Goal: Information Seeking & Learning: Check status

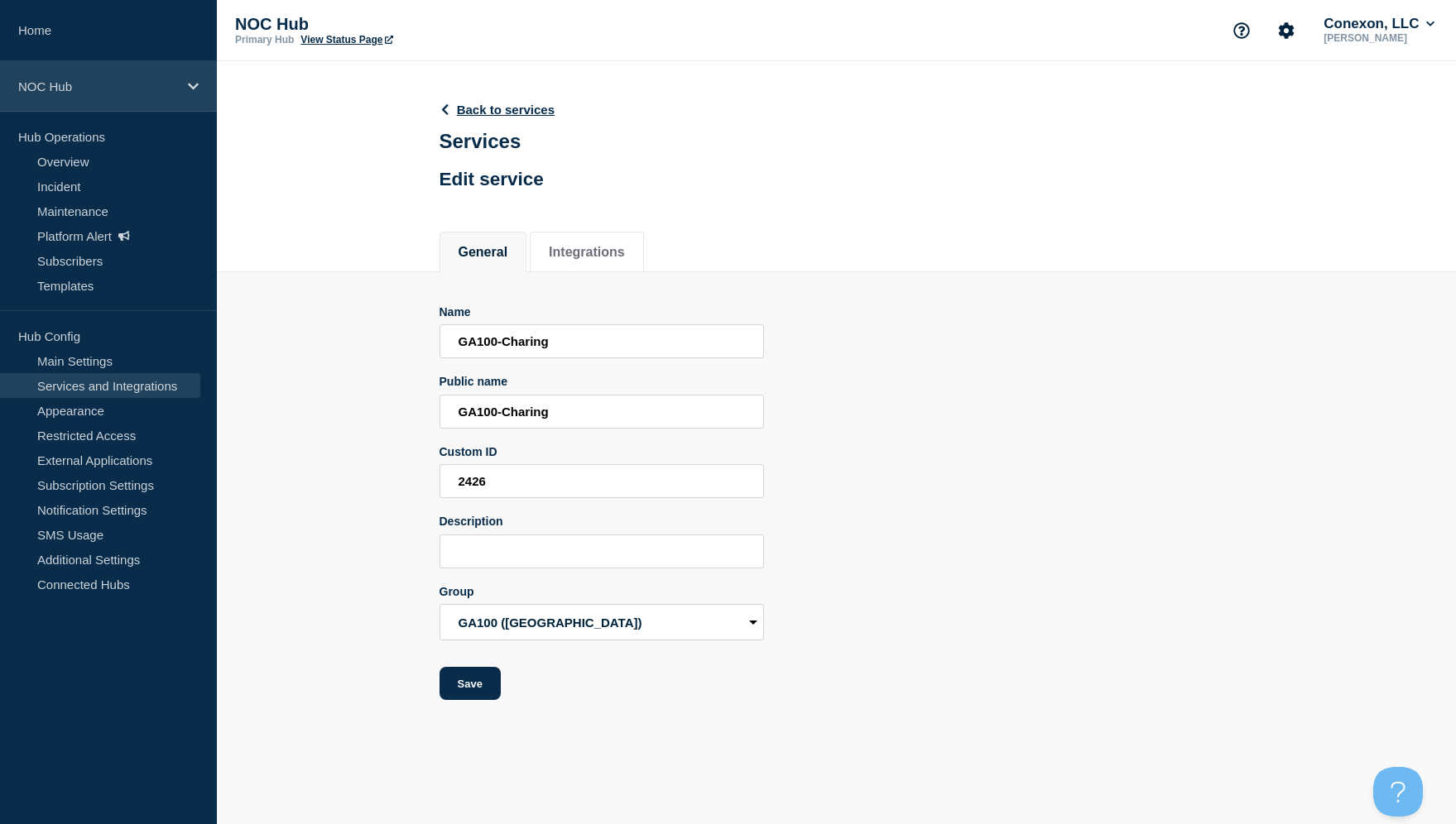
click at [75, 82] on p "NOC Hub" at bounding box center [98, 86] width 159 height 14
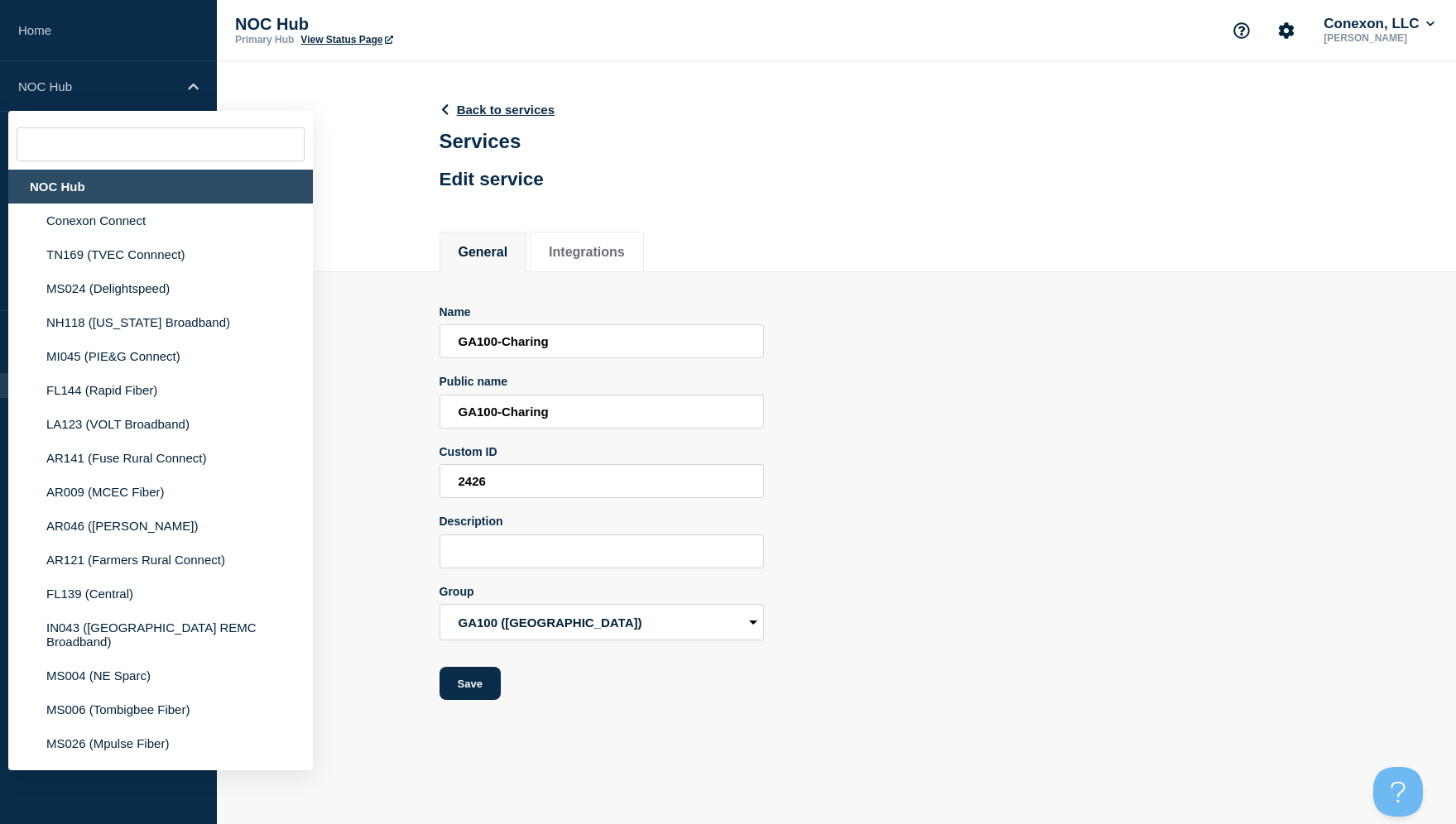
click at [94, 200] on div "NOC Hub" at bounding box center [160, 186] width 305 height 34
click at [148, 222] on li "Conexon Connect" at bounding box center [160, 220] width 305 height 34
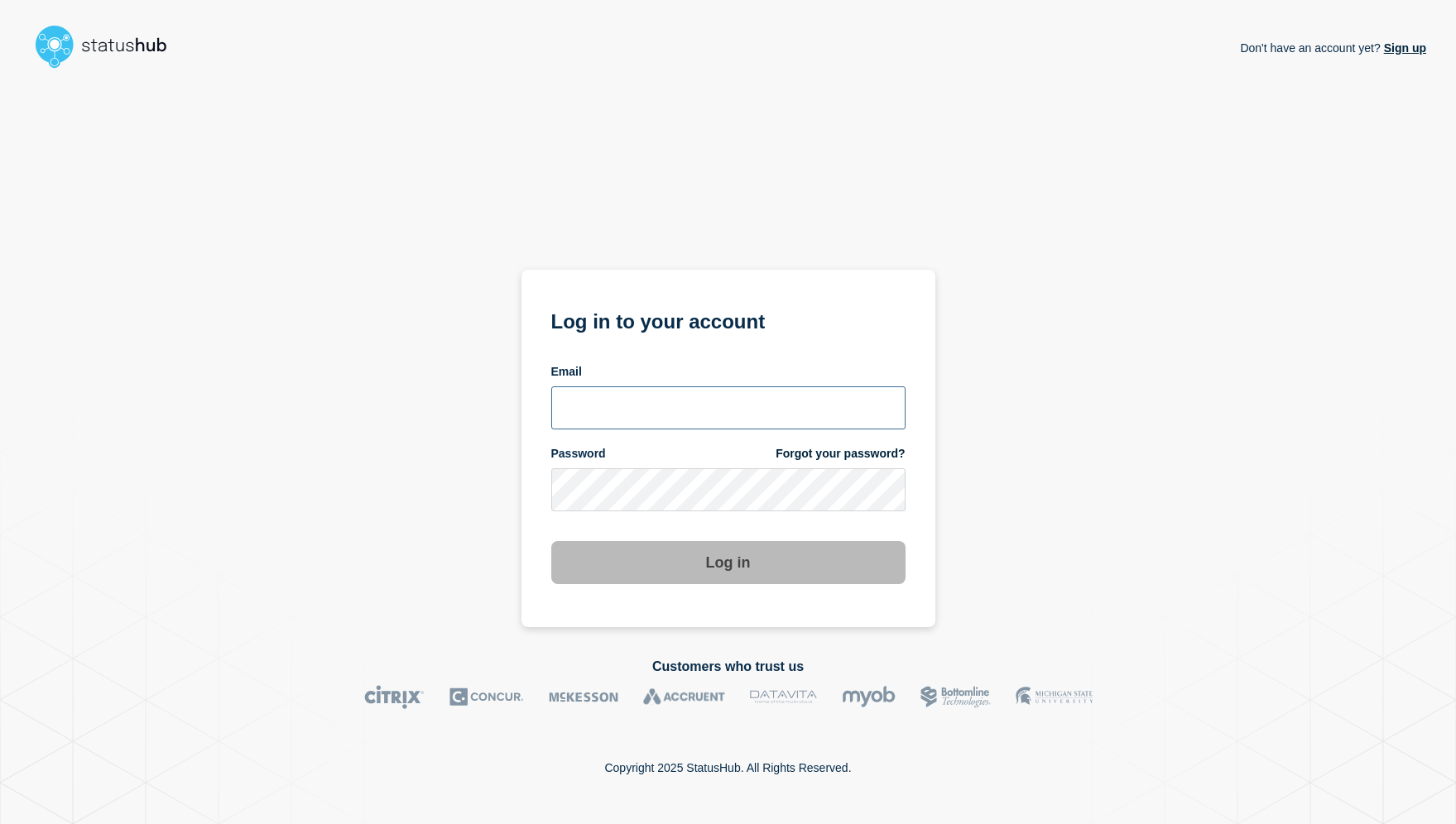
click at [763, 406] on input "email input" at bounding box center [728, 408] width 354 height 43
type input "roger.parks@conexon.us"
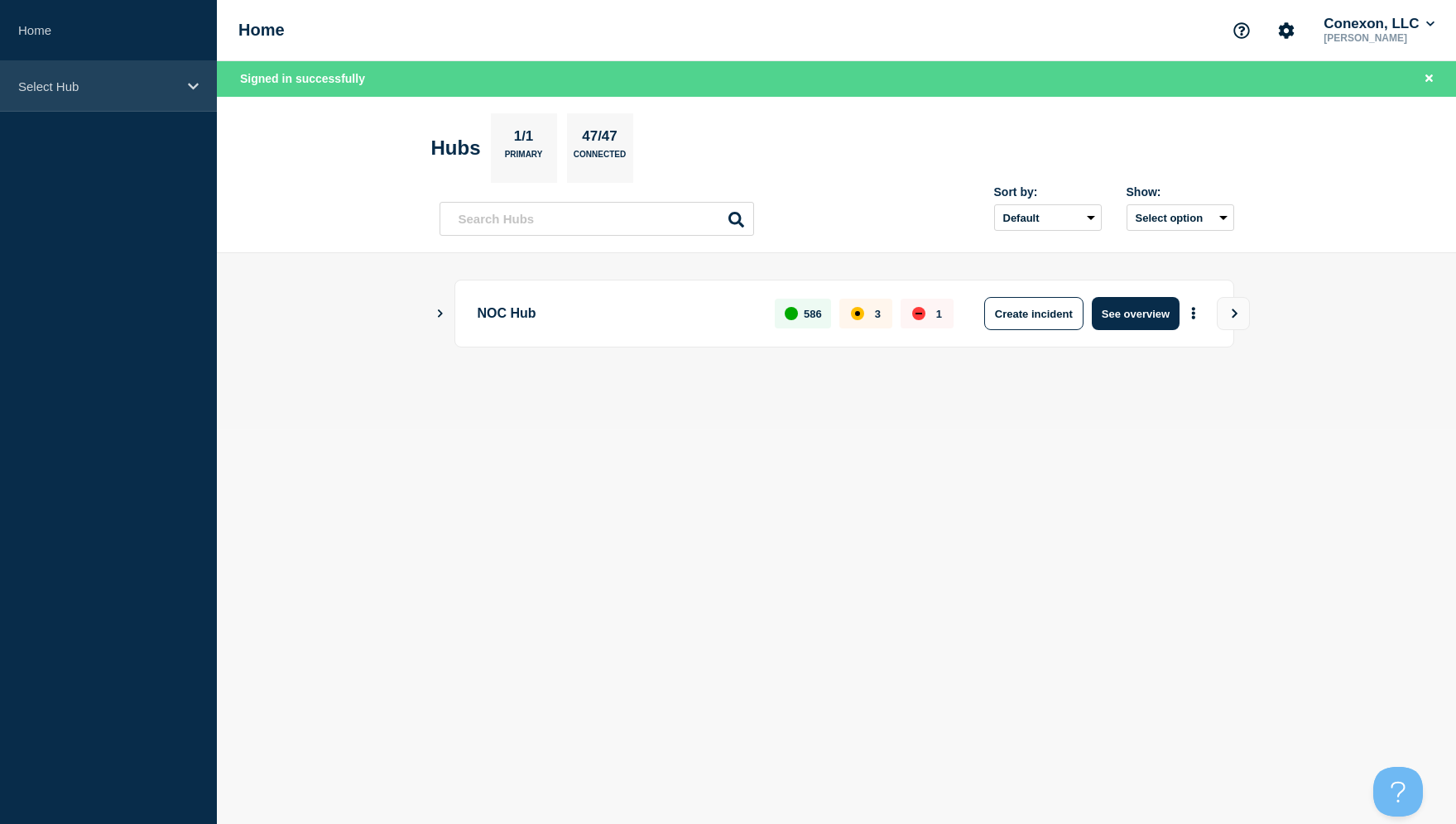
click at [103, 86] on p "Select Hub" at bounding box center [98, 86] width 159 height 14
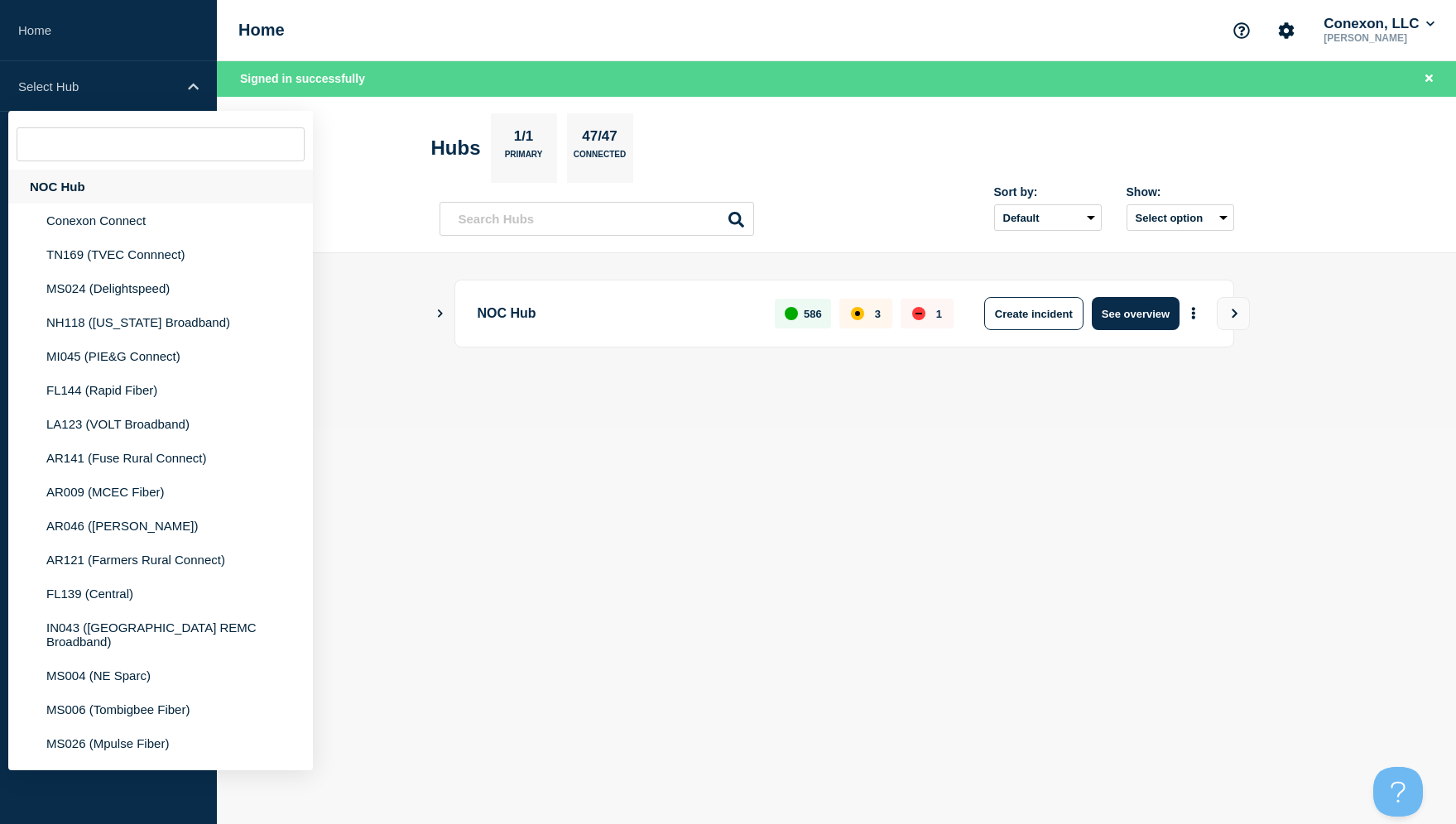
click at [88, 190] on div "NOC Hub" at bounding box center [160, 186] width 305 height 34
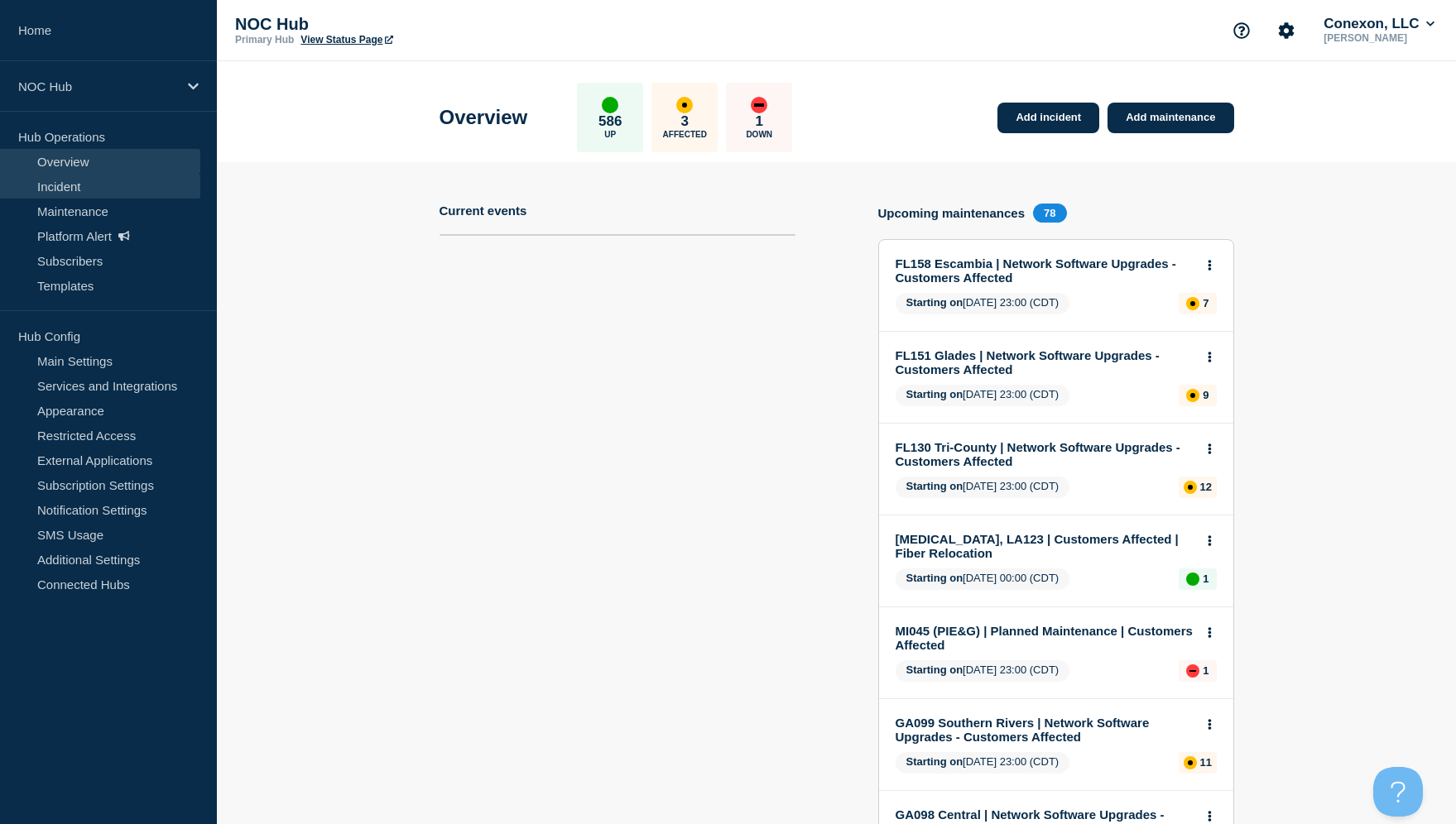
click at [60, 186] on link "Incident" at bounding box center [100, 186] width 201 height 24
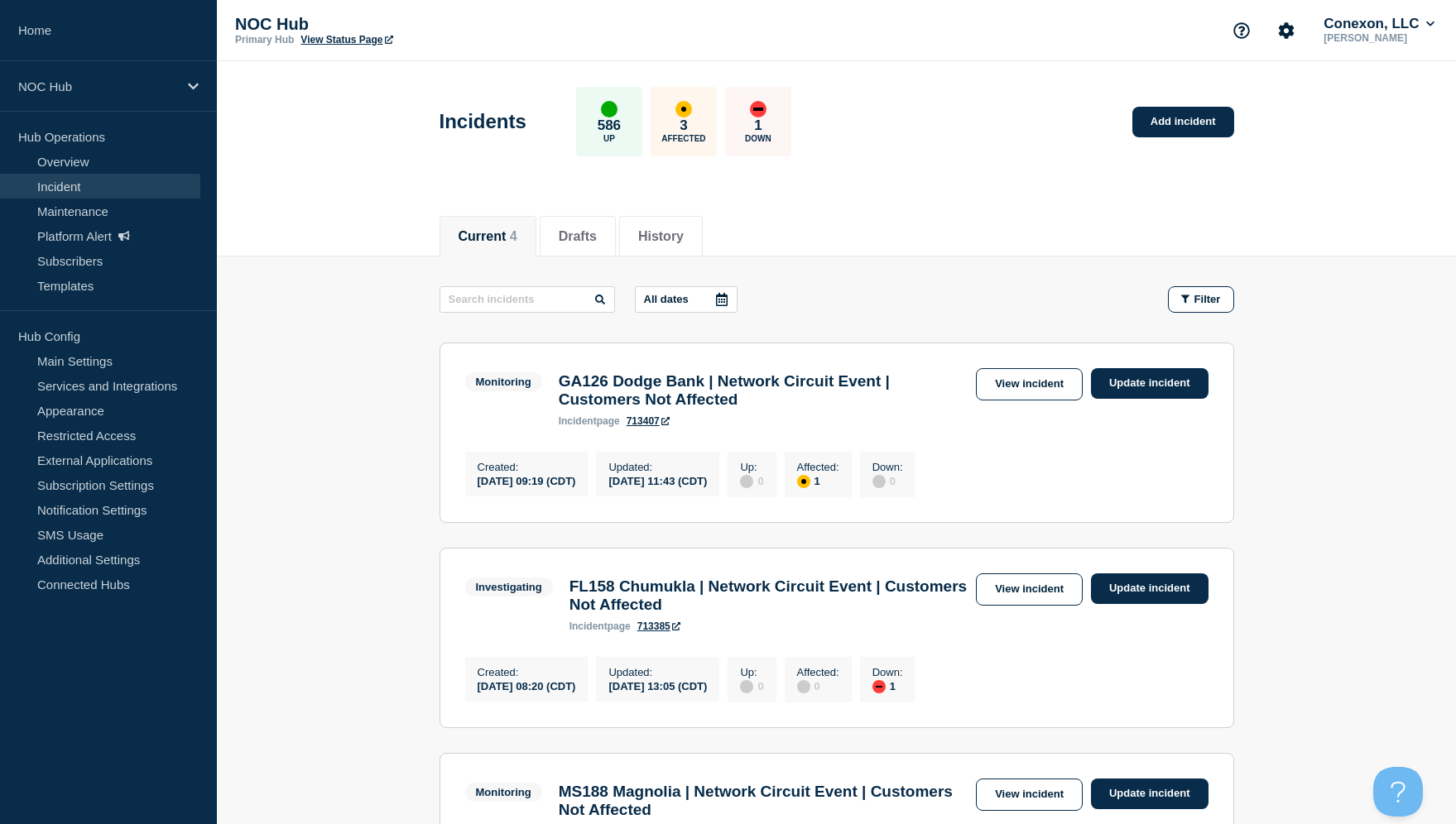
click at [658, 389] on h3 "GA126 Dodge Bank | Network Circuit Event | Customers Not Affected" at bounding box center [764, 389] width 409 height 36
click at [1037, 383] on link "View incident" at bounding box center [1029, 384] width 107 height 32
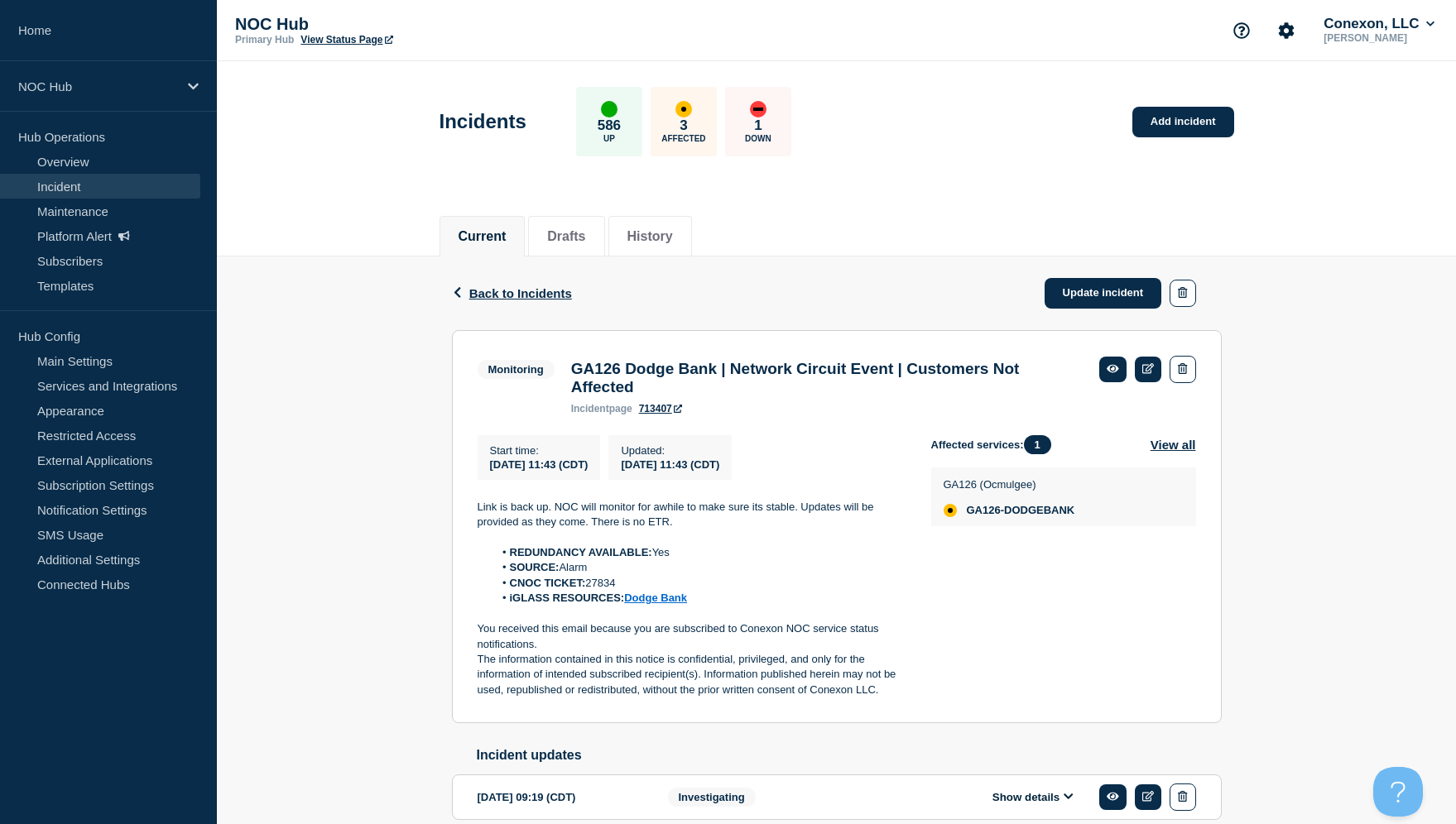
click at [671, 303] on div "Back Back to Incidents Update incident" at bounding box center [837, 293] width 770 height 73
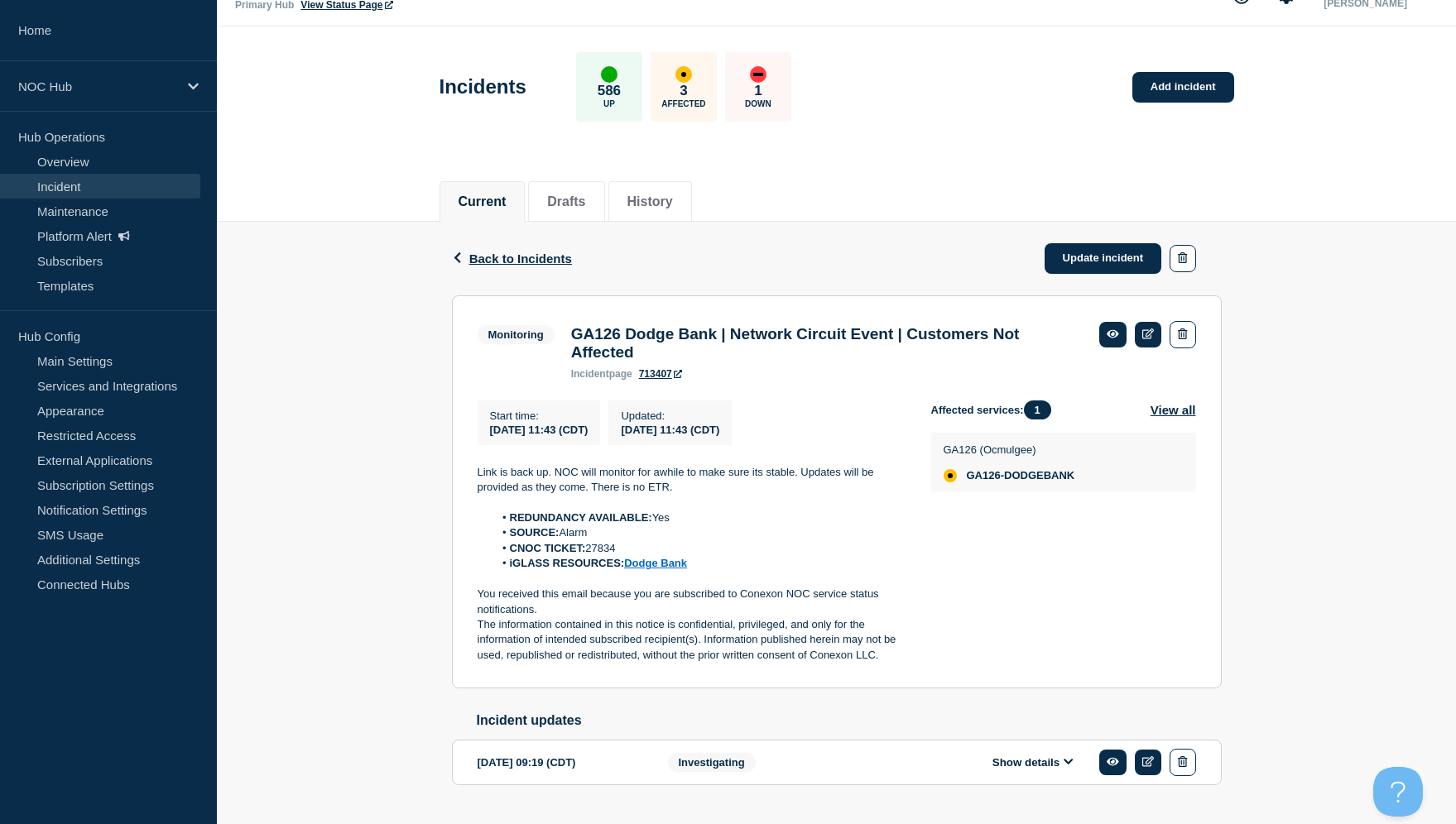
drag, startPoint x: 571, startPoint y: 389, endPoint x: 688, endPoint y: 385, distance: 117.1
click at [688, 380] on div "GA126 Dodge Bank | Network Circuit Event | Customers Not Affected incident page…" at bounding box center [826, 352] width 528 height 55
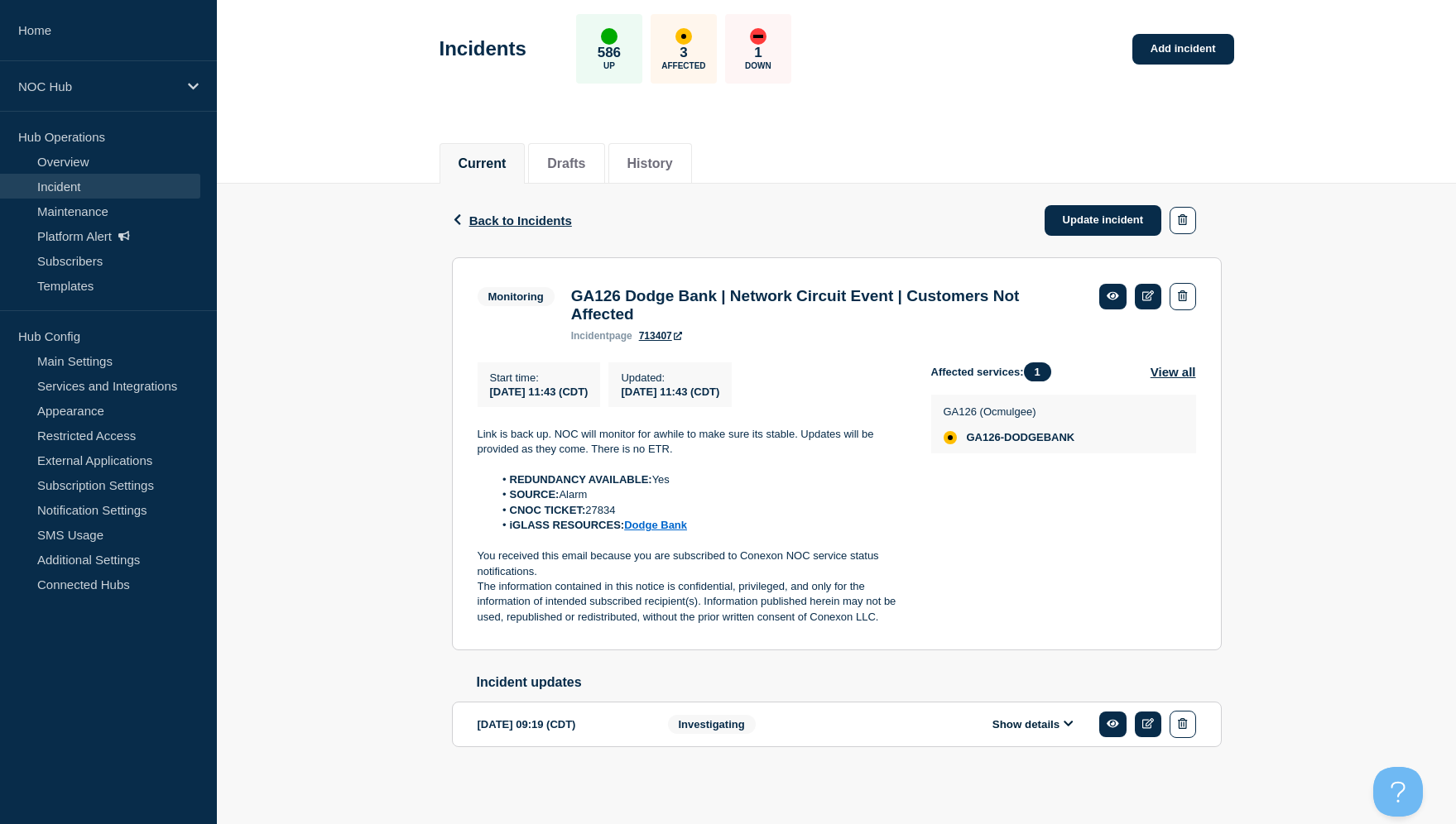
scroll to position [0, 0]
